Goal: Find specific page/section: Find specific page/section

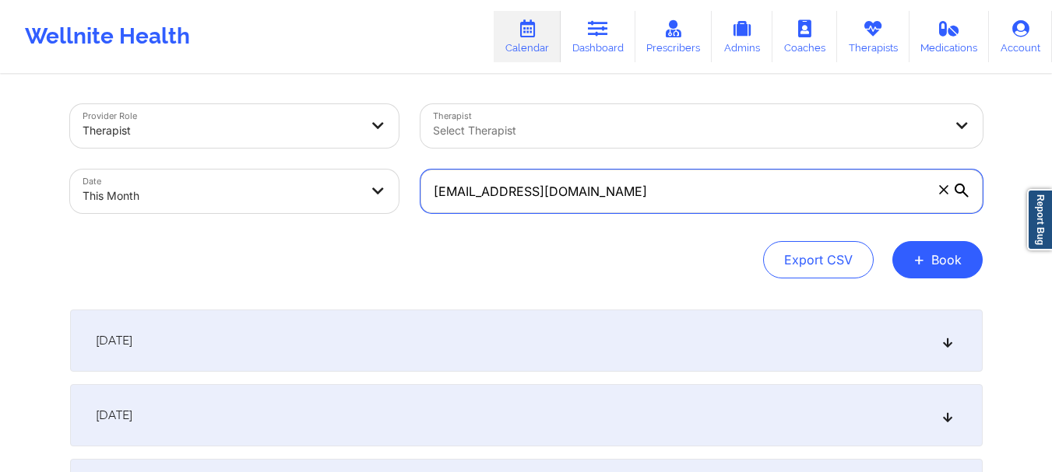
click at [507, 201] on input "sand9512@gmail.com" at bounding box center [701, 192] width 562 height 44
paste input "sand9512@gmail.com"
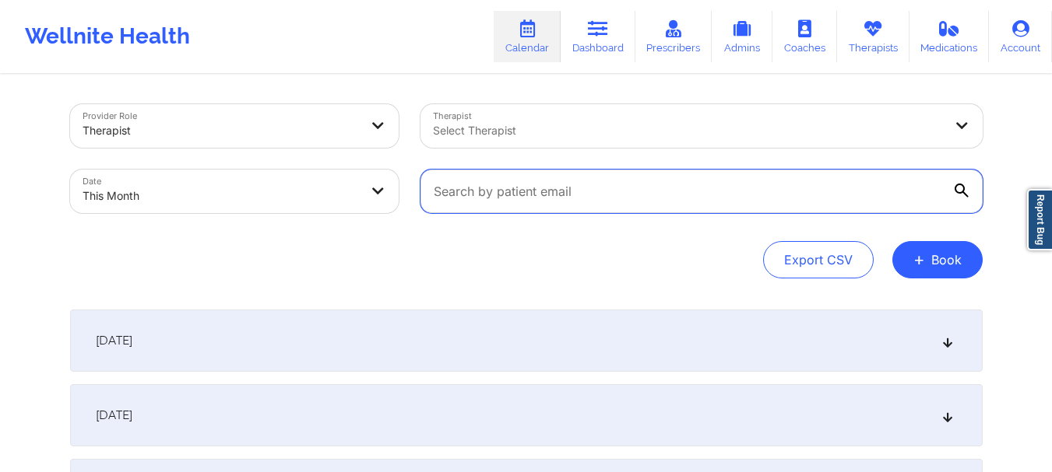
type input "sand9512@gmail.com"
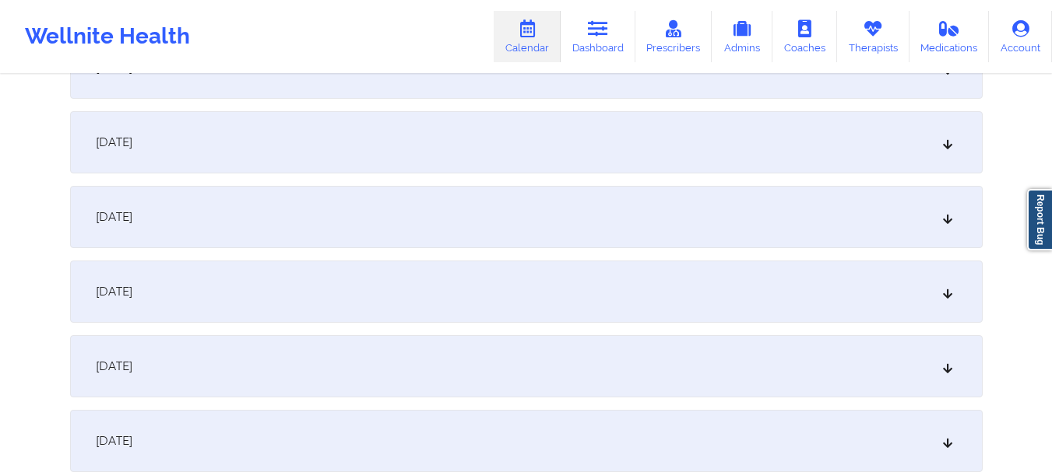
scroll to position [283, 0]
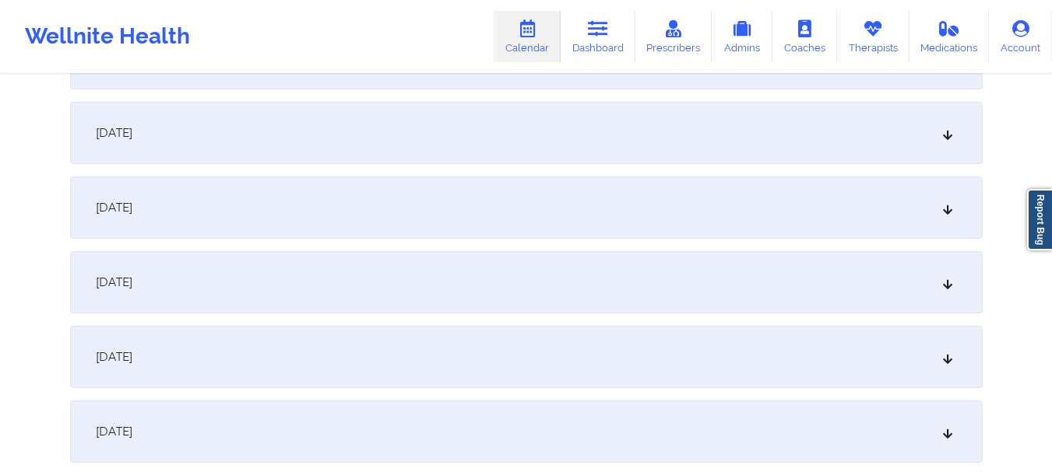
click at [943, 209] on icon at bounding box center [946, 207] width 13 height 11
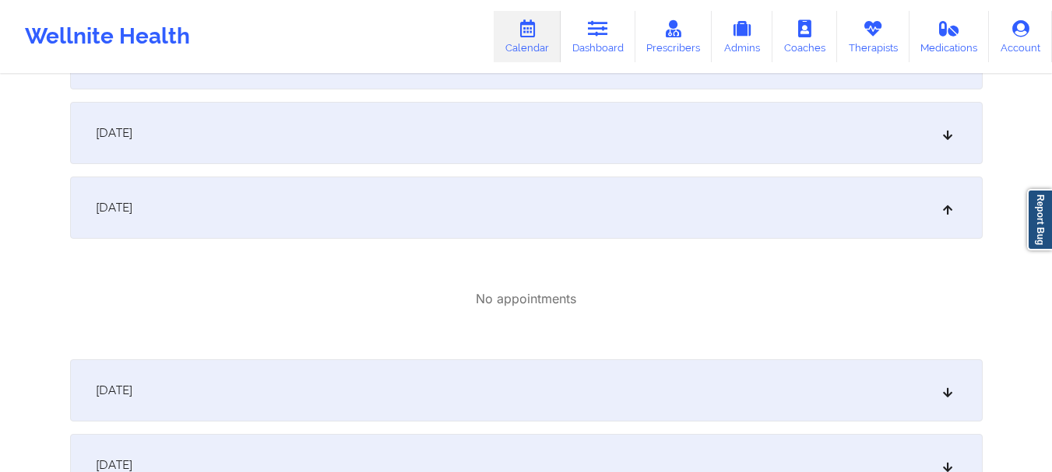
click at [944, 208] on icon at bounding box center [946, 207] width 13 height 11
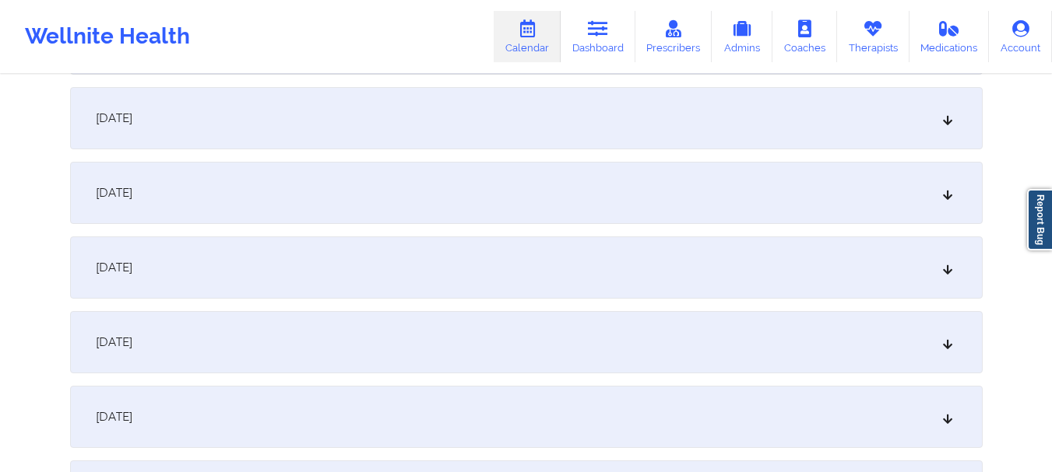
scroll to position [676, 0]
click at [945, 271] on div "October 9, 2025" at bounding box center [526, 263] width 912 height 62
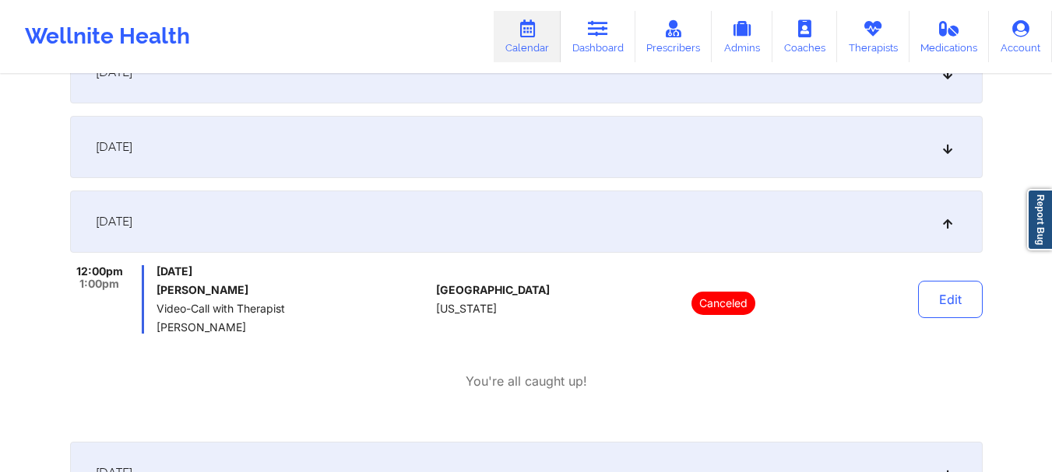
scroll to position [707, 0]
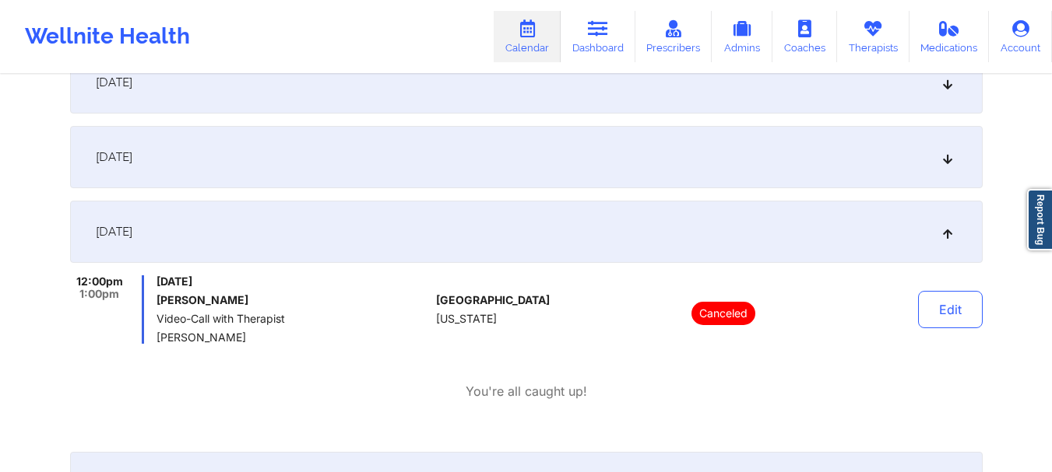
click at [953, 231] on div "October 9, 2025" at bounding box center [526, 232] width 912 height 62
